Goal: Check status: Check status

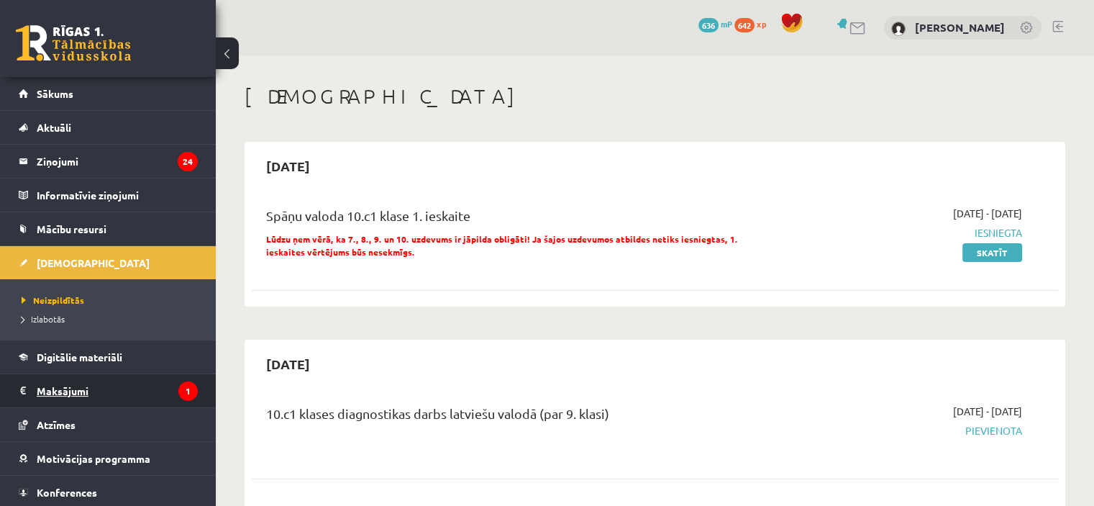
click at [101, 383] on legend "Maksājumi 1" at bounding box center [117, 390] width 161 height 33
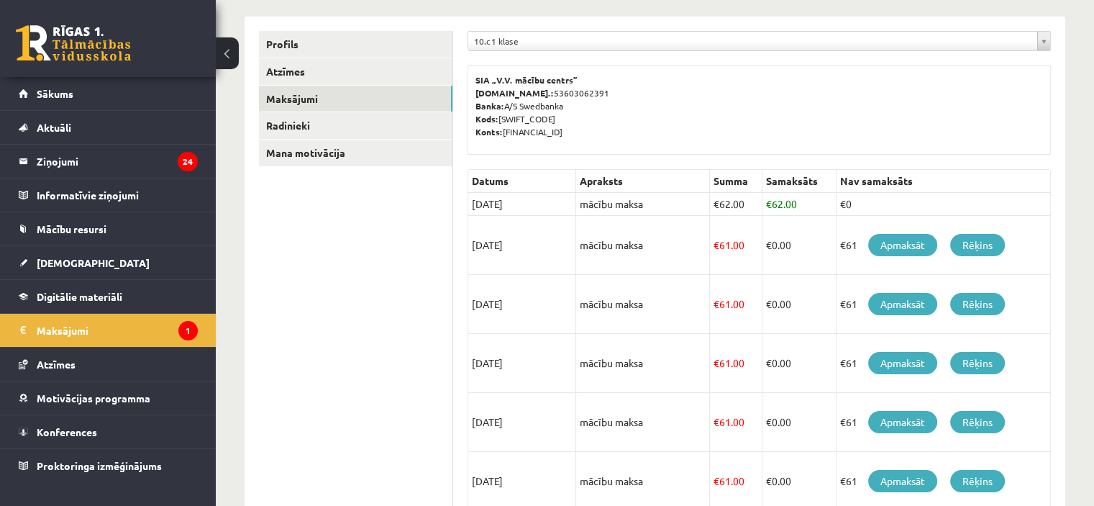
scroll to position [170, 0]
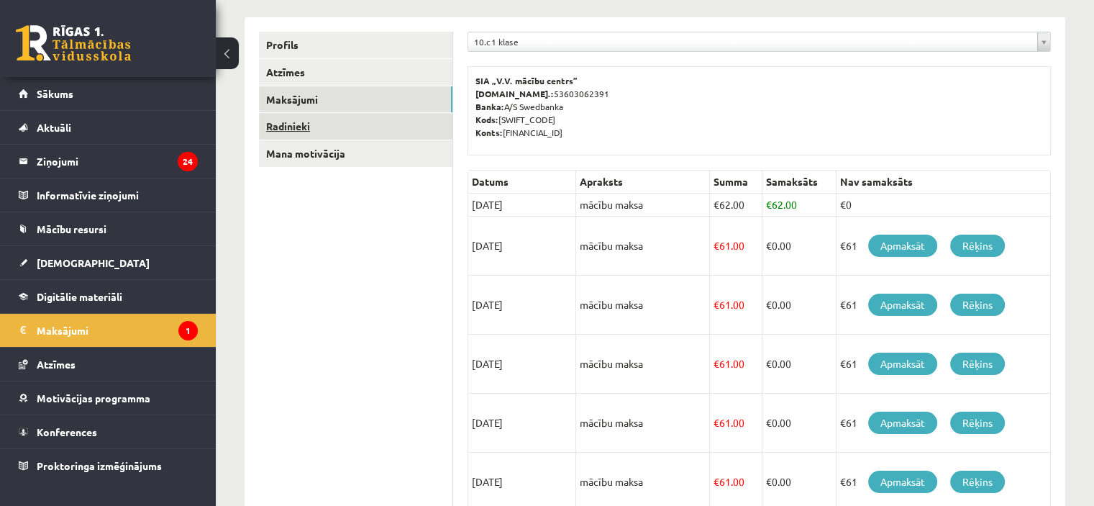
click at [370, 127] on link "Radinieki" at bounding box center [355, 126] width 193 height 27
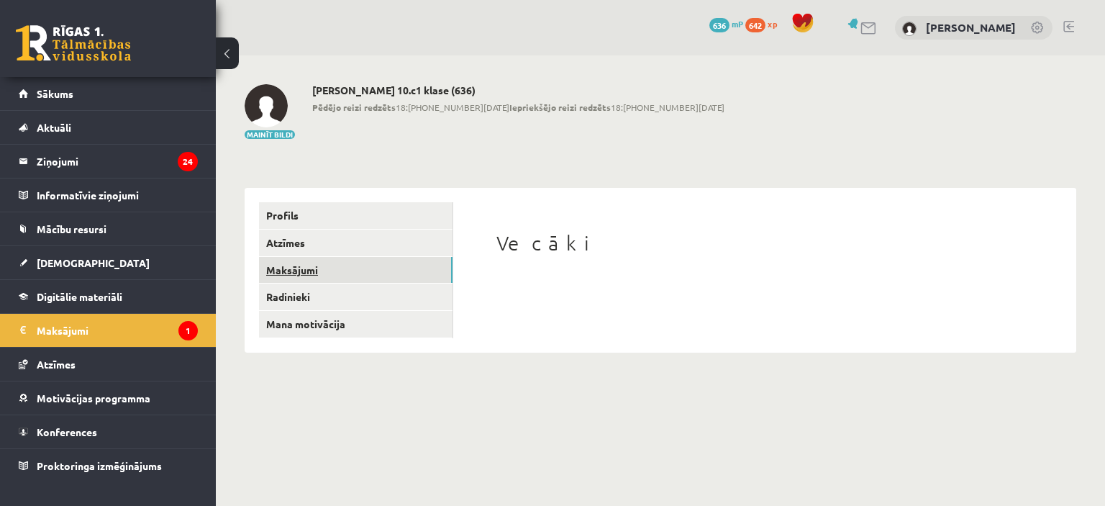
click at [339, 260] on link "Maksājumi" at bounding box center [355, 270] width 193 height 27
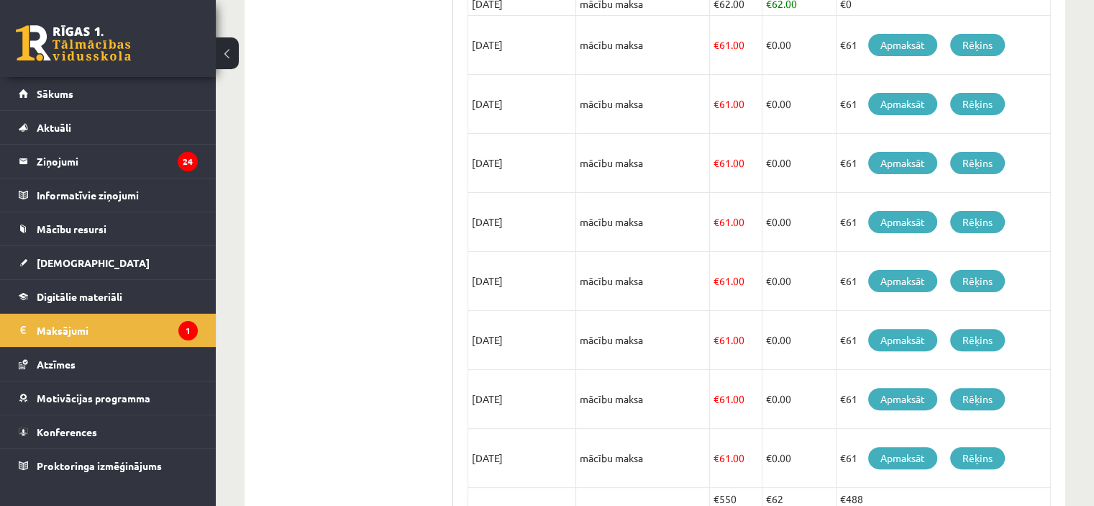
scroll to position [373, 0]
